Goal: Task Accomplishment & Management: Manage account settings

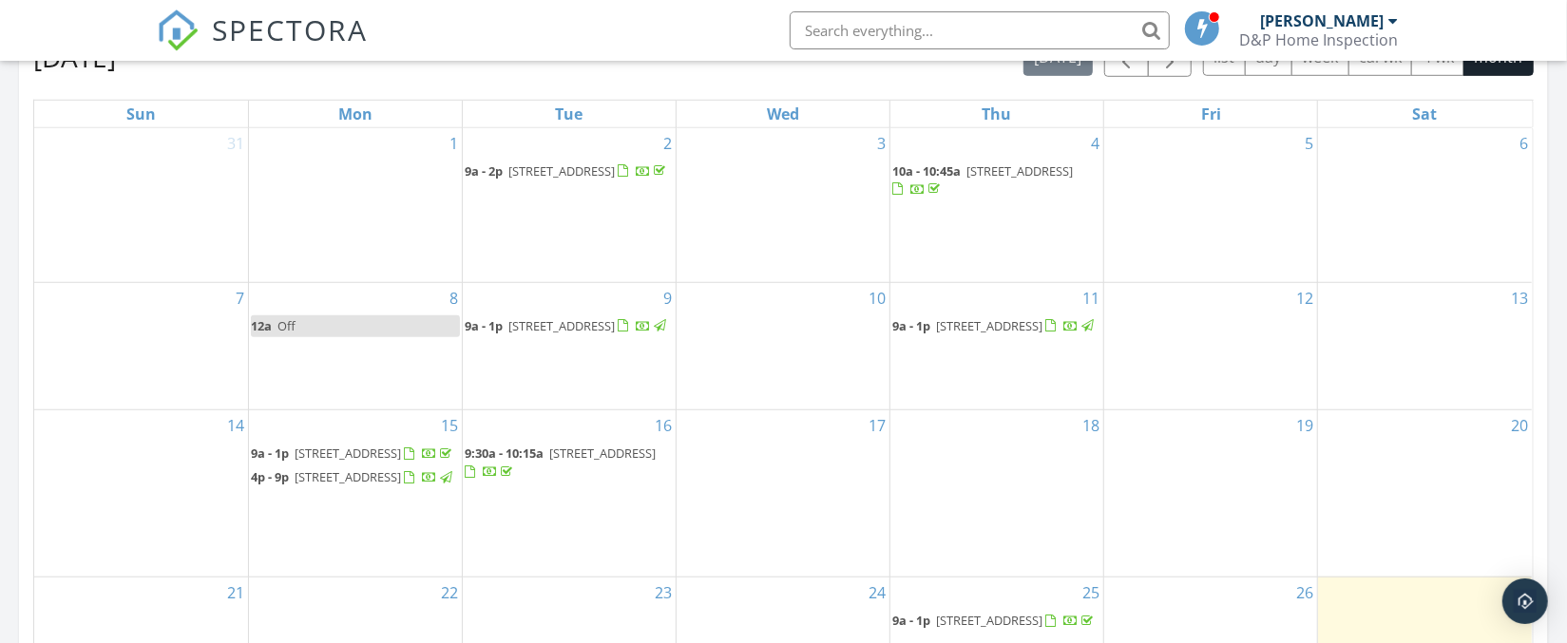
scroll to position [735, 0]
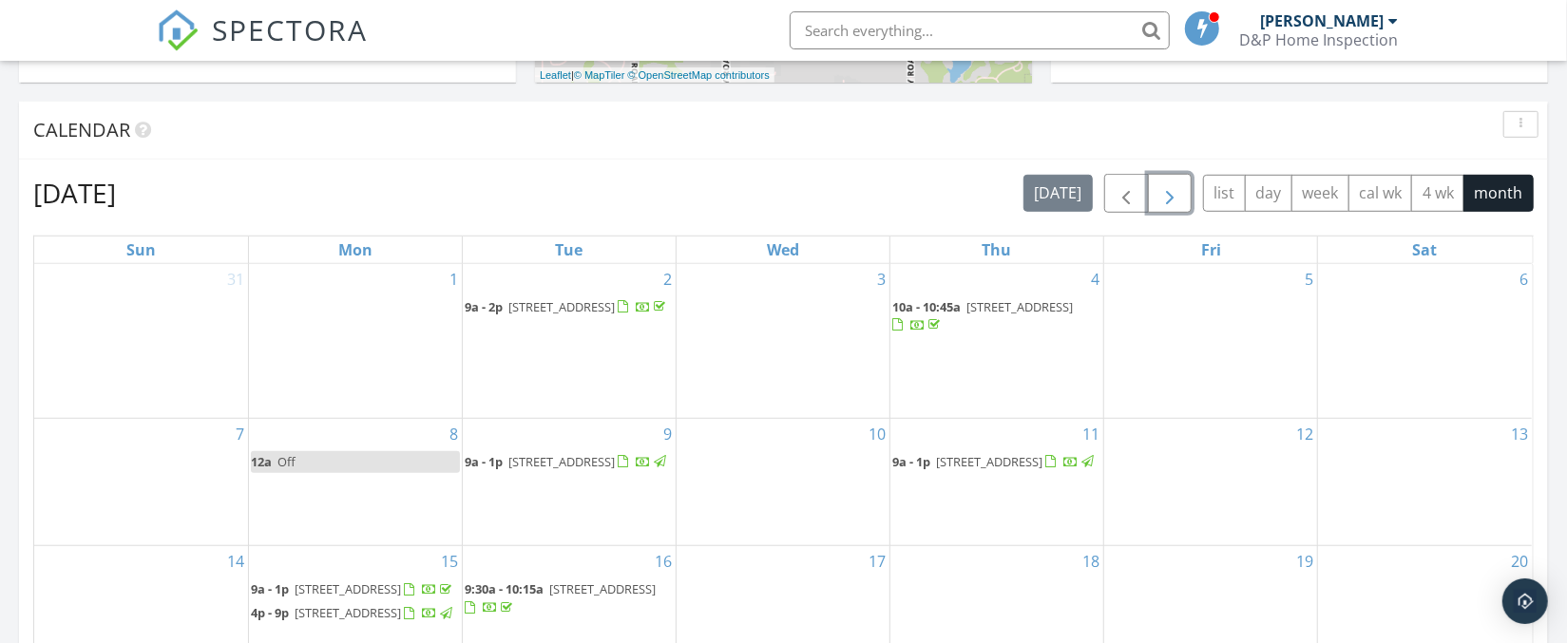
click at [1166, 197] on span "button" at bounding box center [1169, 193] width 23 height 23
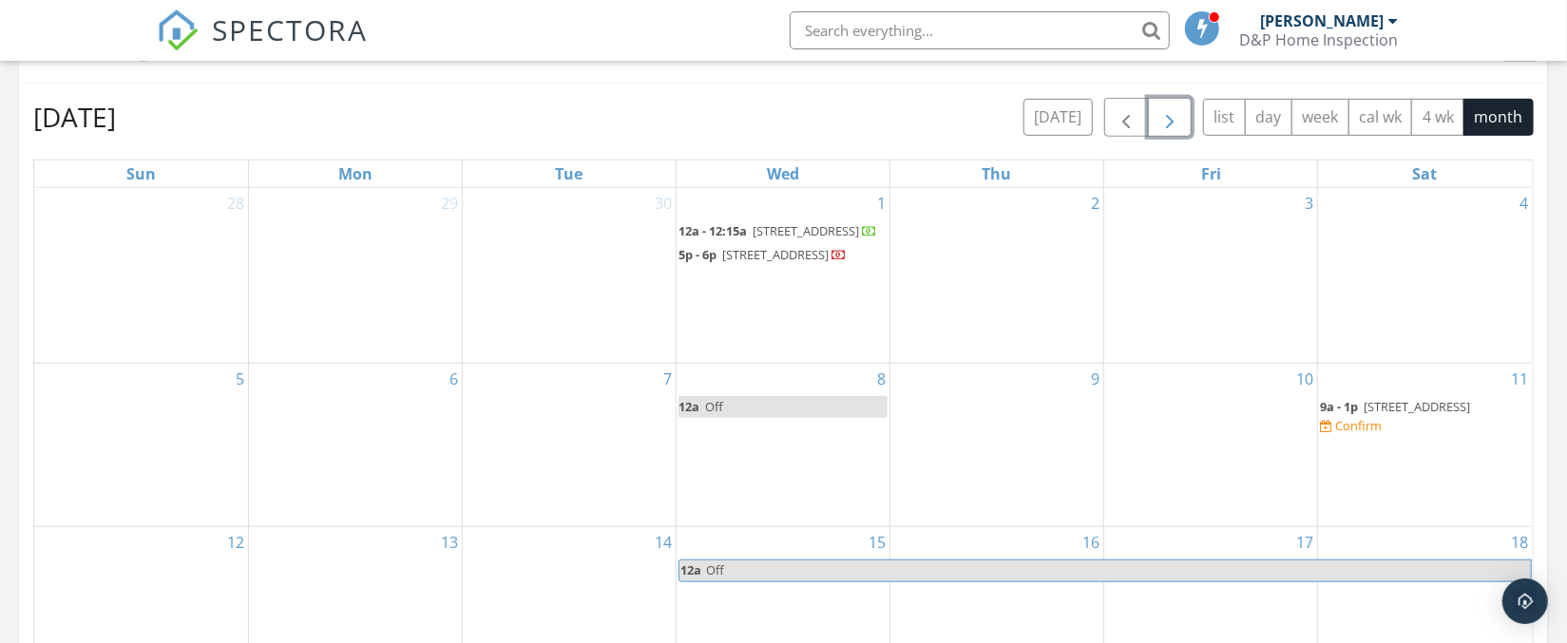
scroll to position [826, 0]
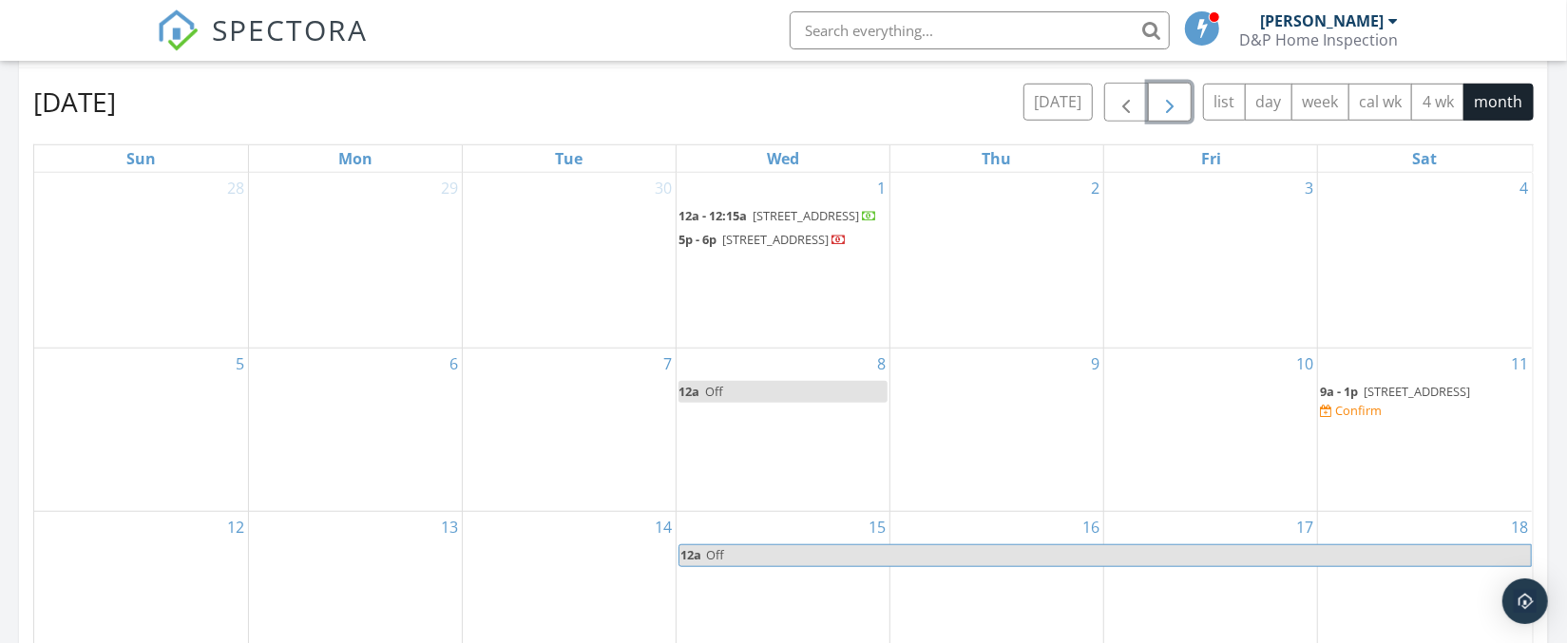
click at [1411, 400] on span "[STREET_ADDRESS]" at bounding box center [1417, 391] width 106 height 17
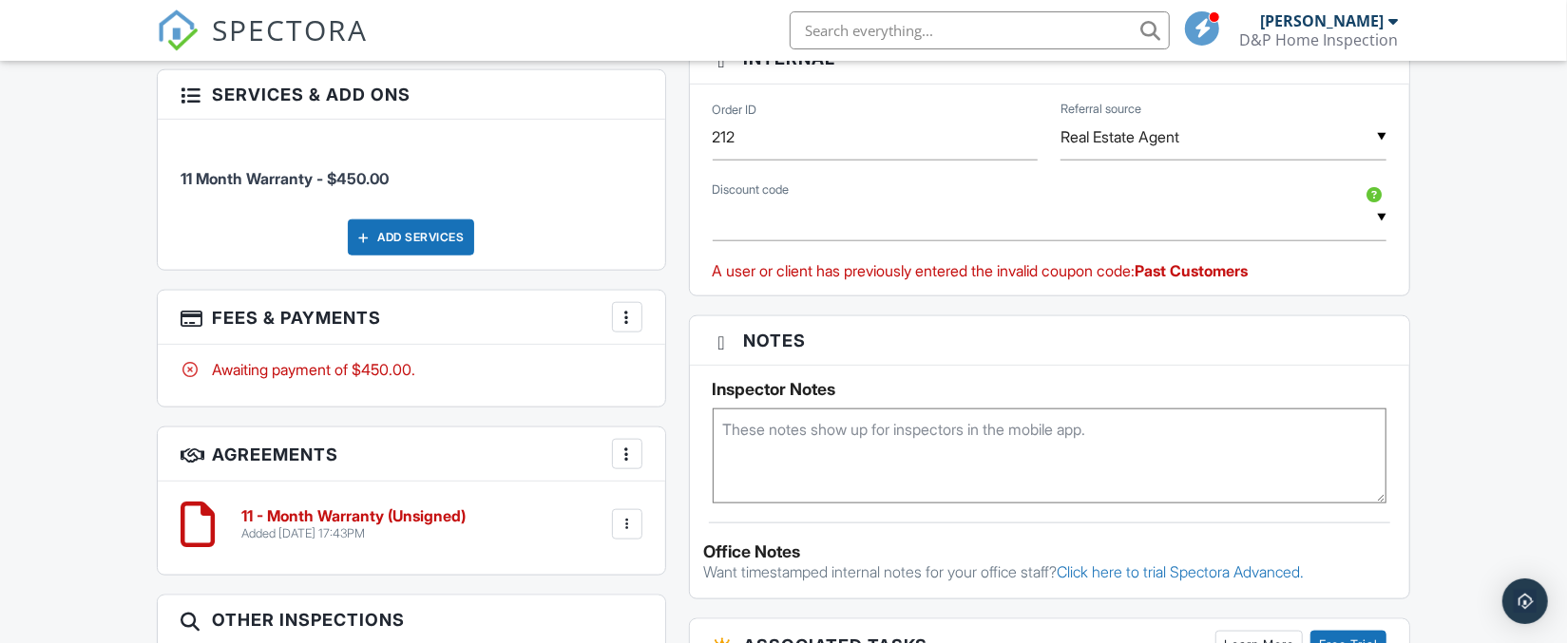
scroll to position [1209, 0]
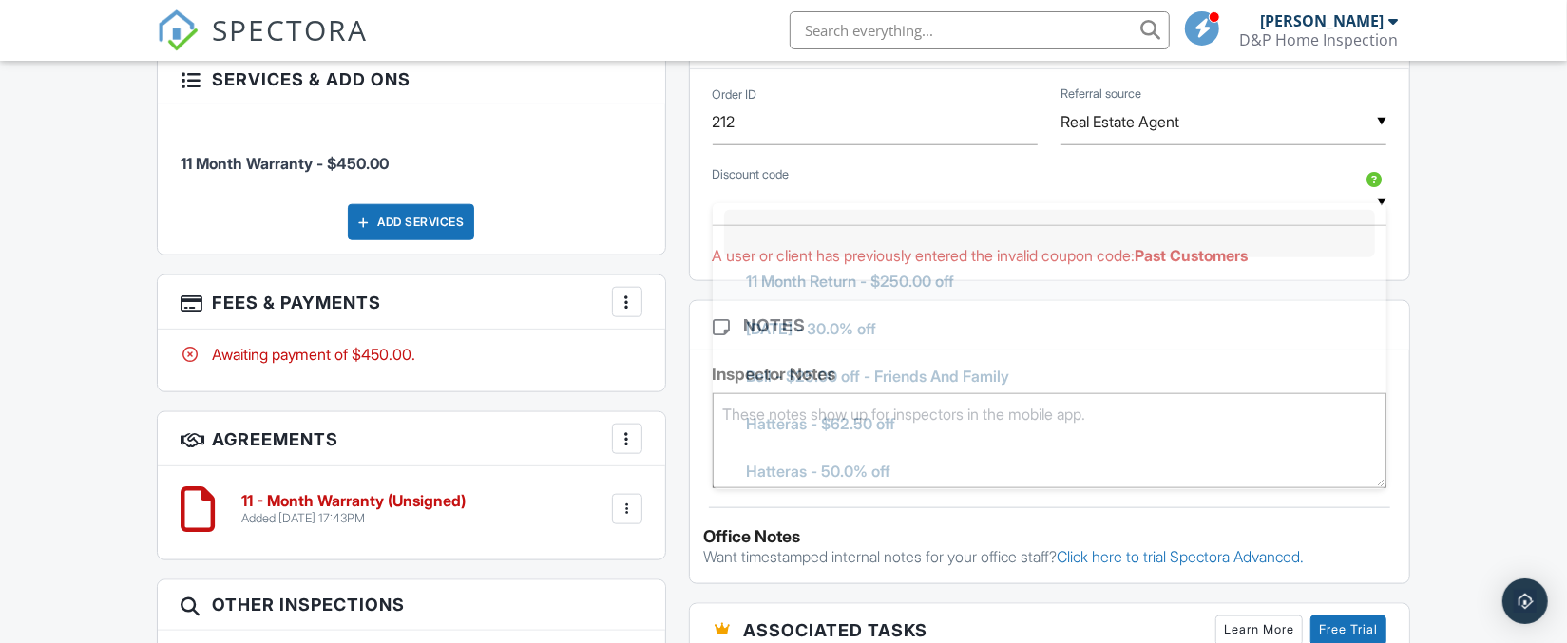
click at [794, 214] on div "▼ 11 Month Return - $250.00 off [DATE] - 30.0% off Bell - $25.00 off - Friends …" at bounding box center [1050, 203] width 675 height 47
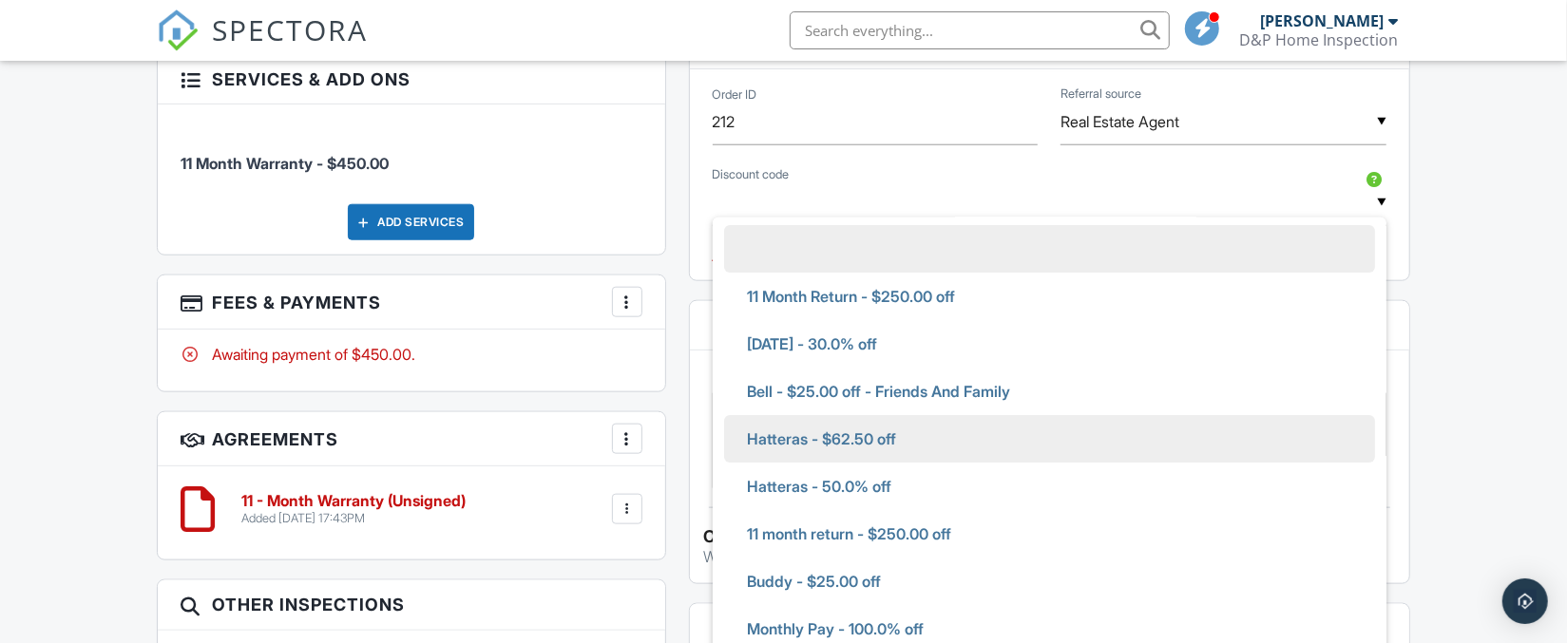
scroll to position [5, 0]
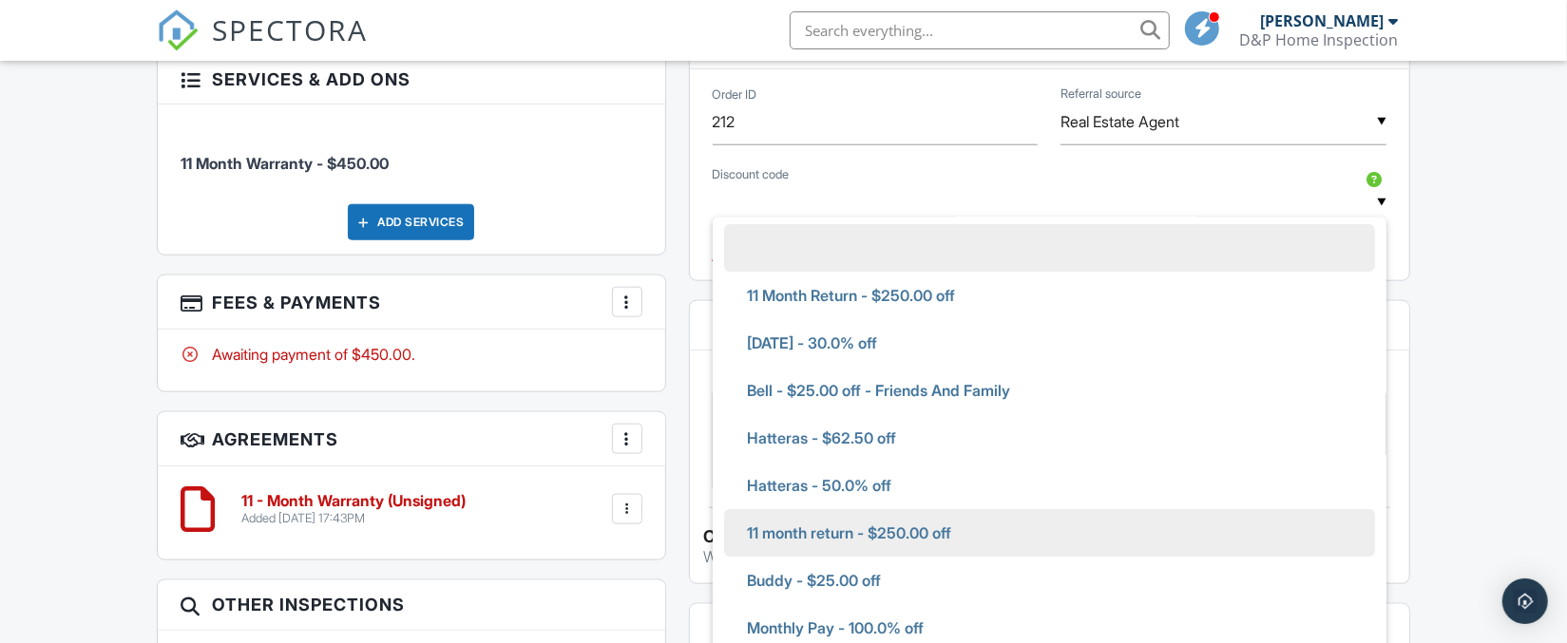
click at [844, 538] on span "11 month return - $250.00 off" at bounding box center [849, 533] width 235 height 48
type input "11 month return - $250.00 off"
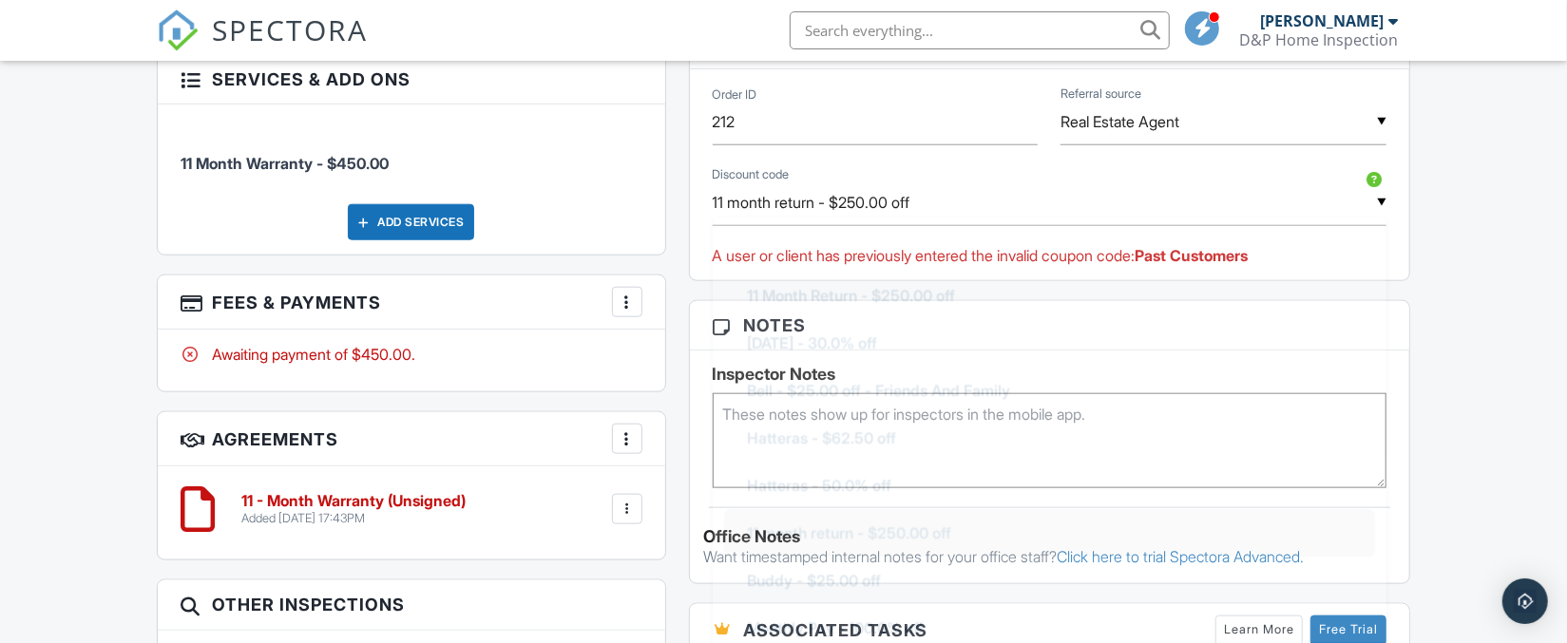
scroll to position [296, 0]
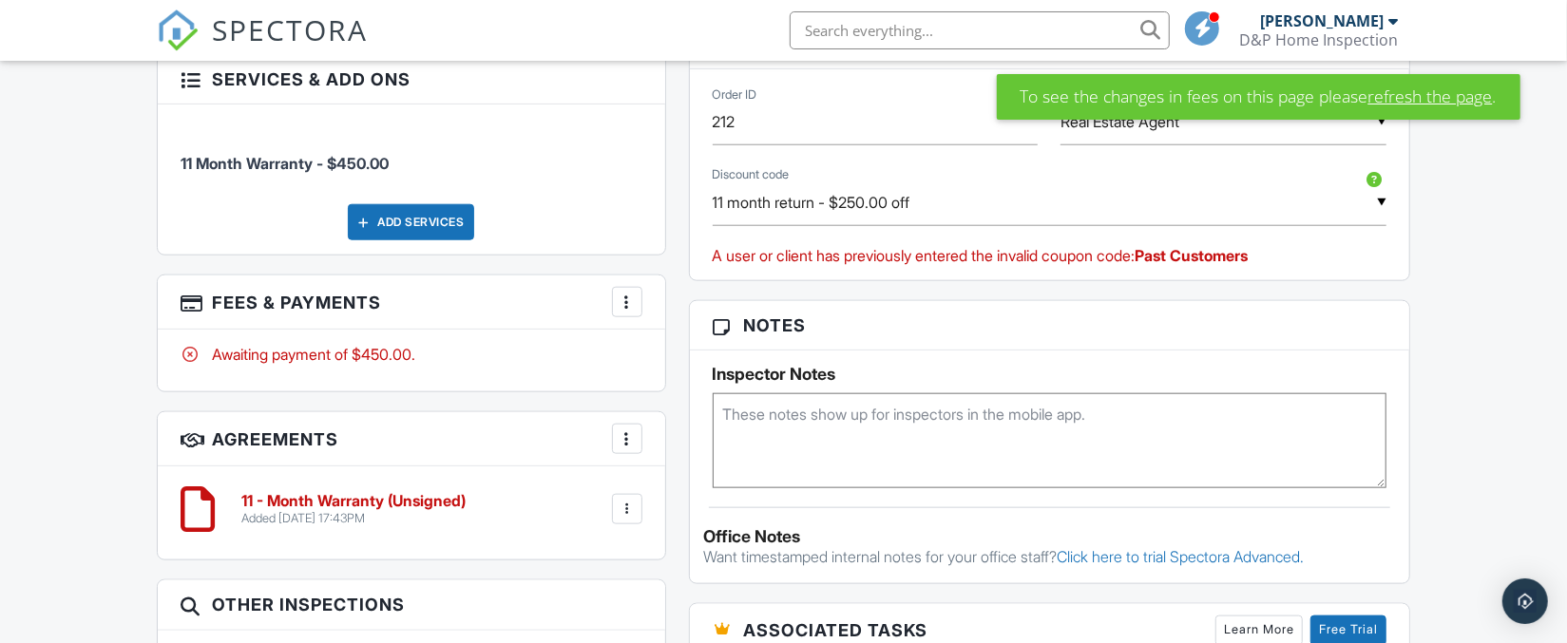
click at [1443, 294] on div "Dashboard Calendar Templates Contacts Metrics Automations Settings Support Cent…" at bounding box center [783, 285] width 1567 height 2867
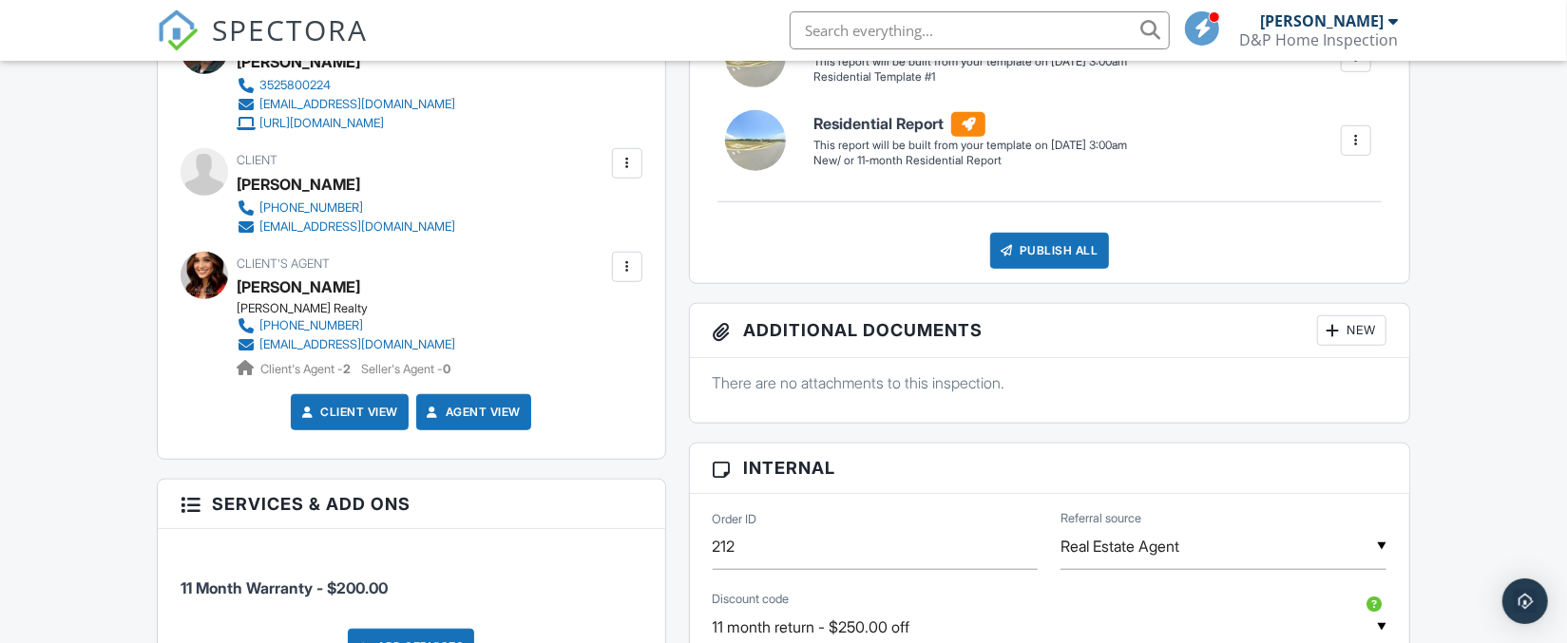
scroll to position [428, 0]
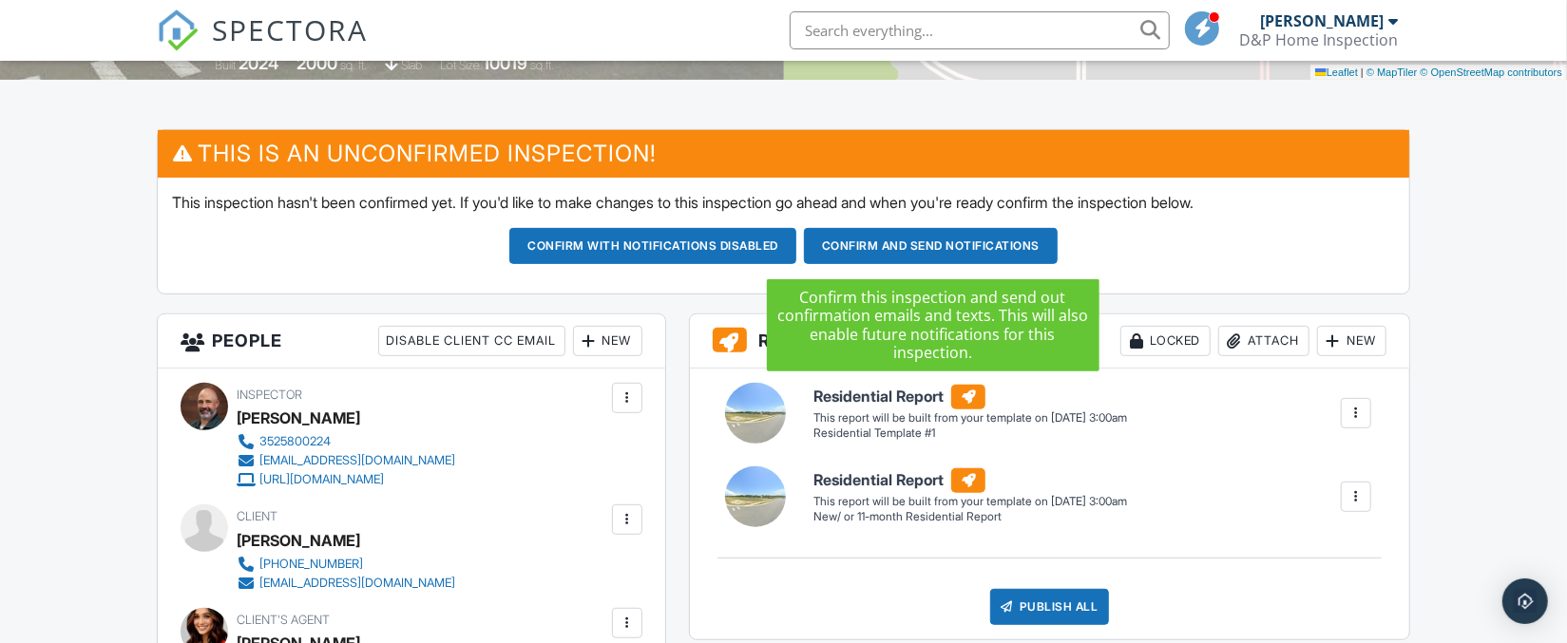
click at [875, 250] on button "Confirm and send notifications" at bounding box center [931, 246] width 254 height 36
